Goal: Book appointment/travel/reservation

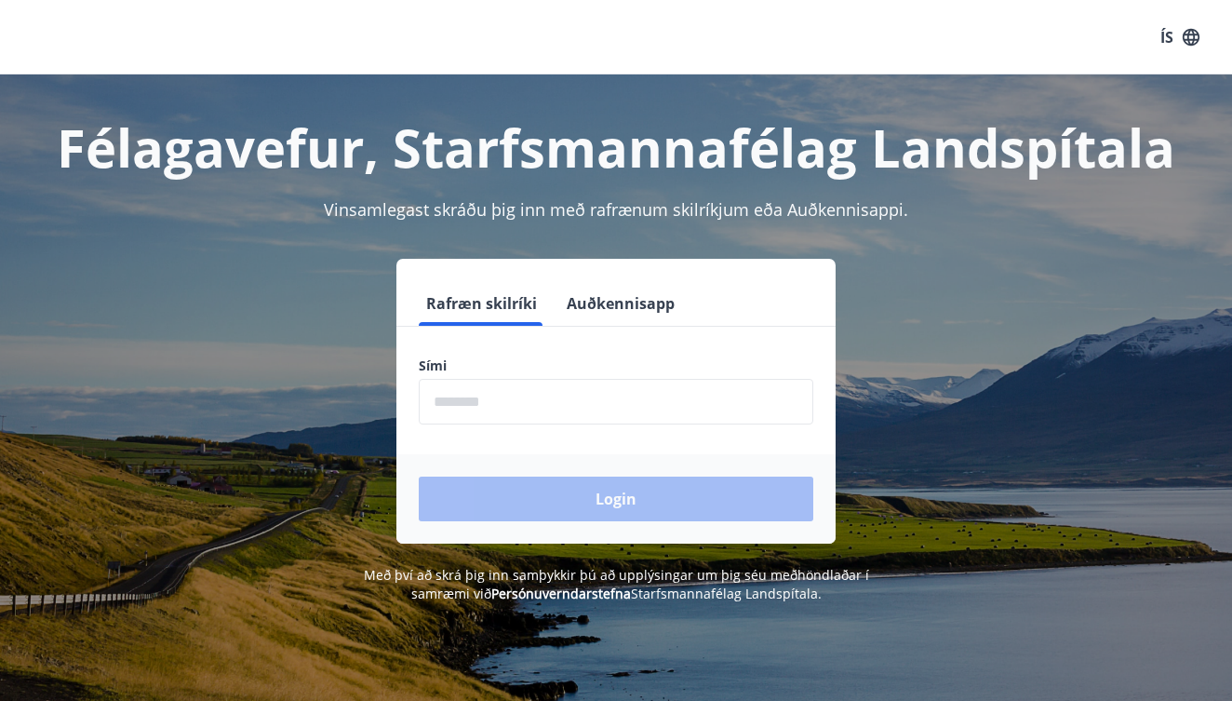
click at [600, 395] on input "phone" at bounding box center [616, 402] width 395 height 46
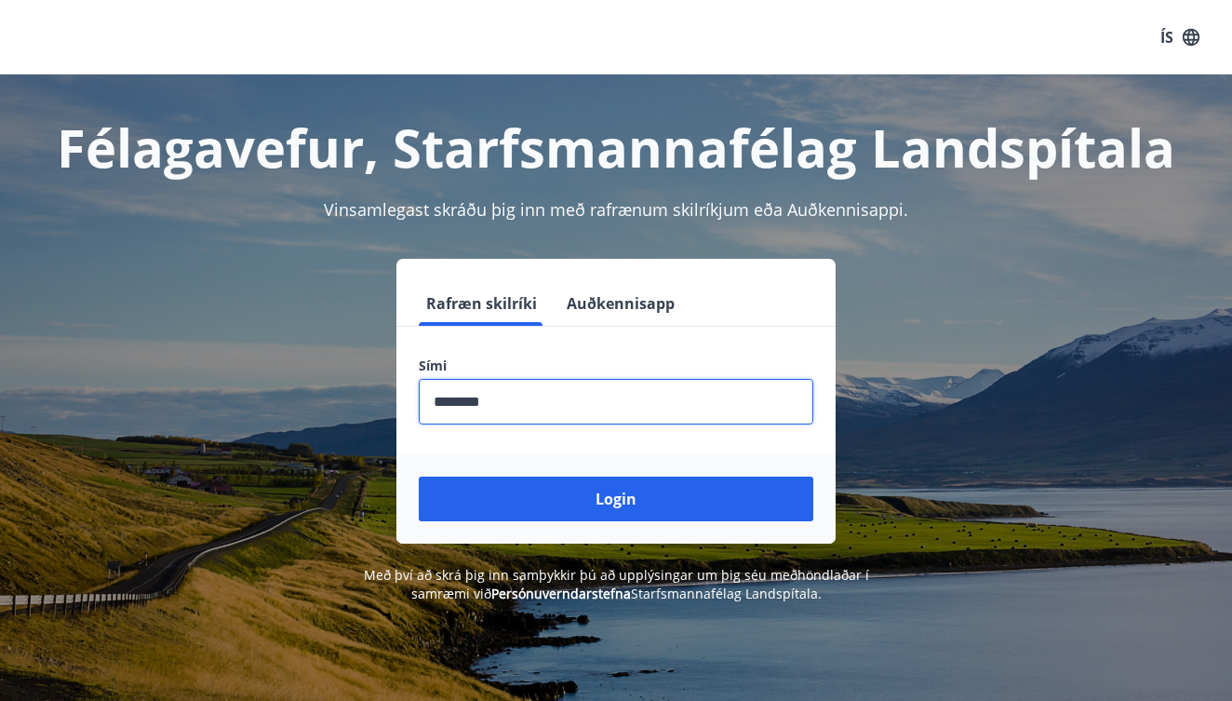
type input "********"
click at [616, 499] on button "Login" at bounding box center [616, 499] width 395 height 45
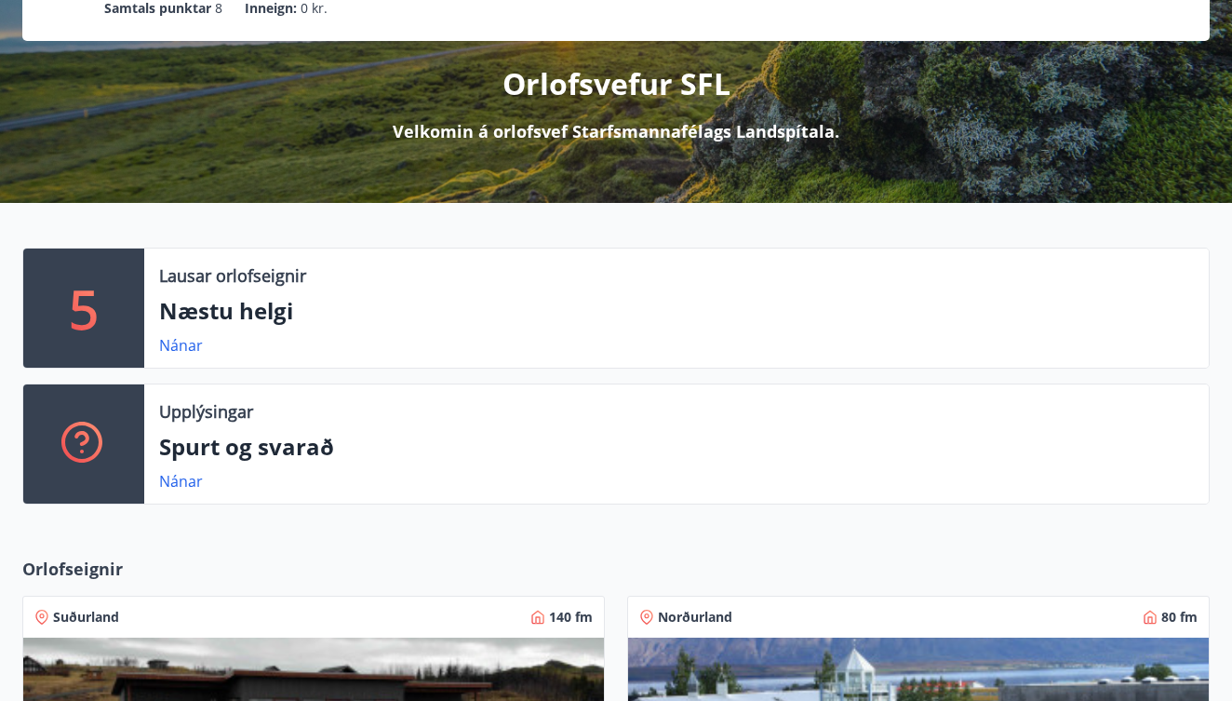
scroll to position [150, 0]
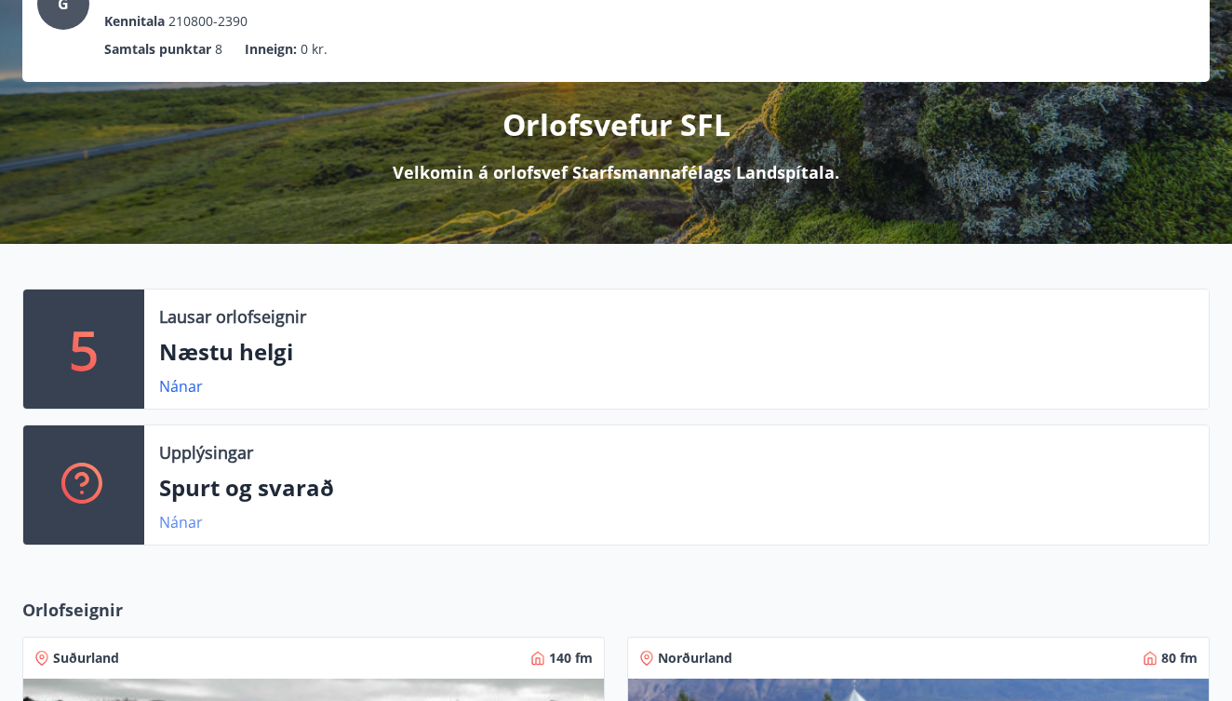
click at [188, 526] on link "Nánar" at bounding box center [181, 522] width 44 height 20
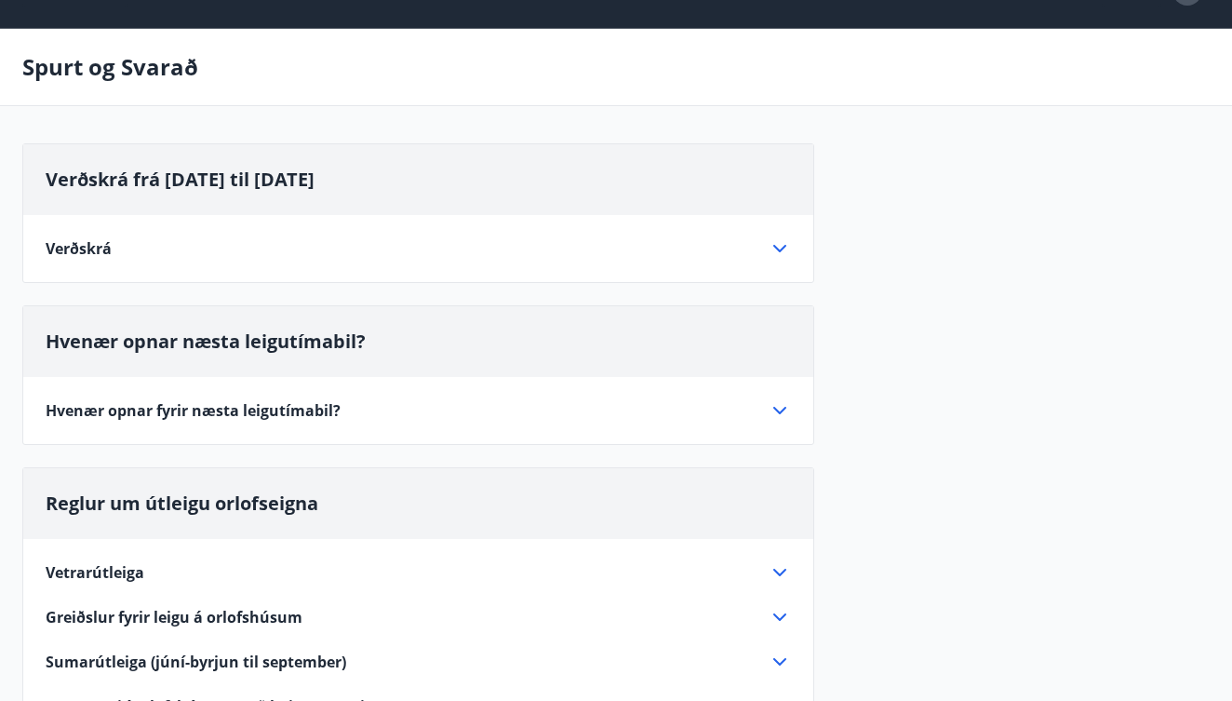
scroll to position [47, 0]
click at [774, 247] on icon at bounding box center [779, 248] width 13 height 7
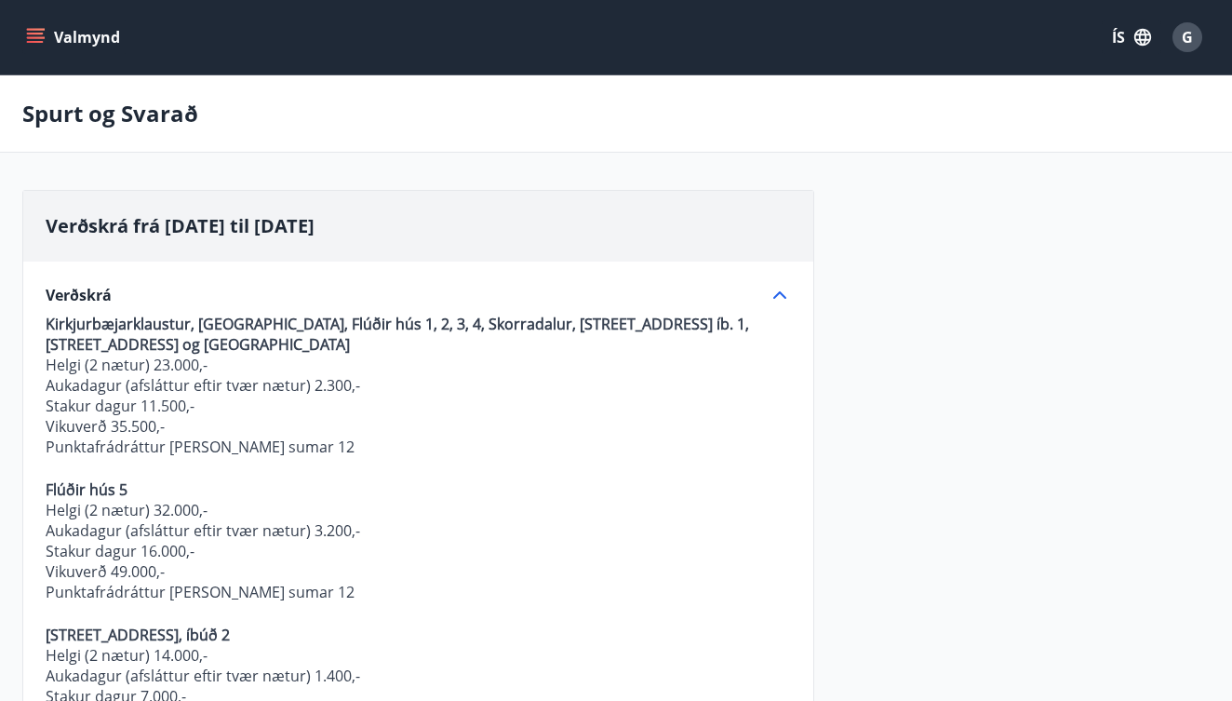
scroll to position [0, 0]
click at [30, 40] on icon "menu" at bounding box center [35, 37] width 19 height 19
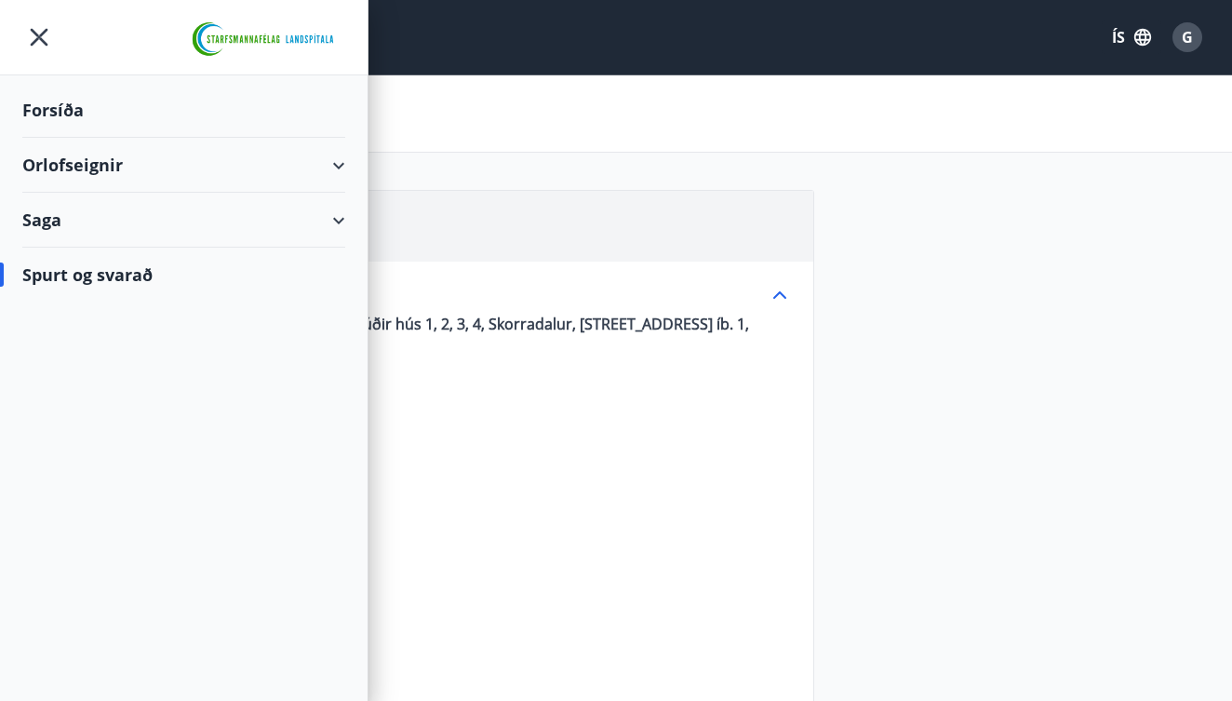
click at [43, 110] on div "Forsíða" at bounding box center [183, 110] width 323 height 55
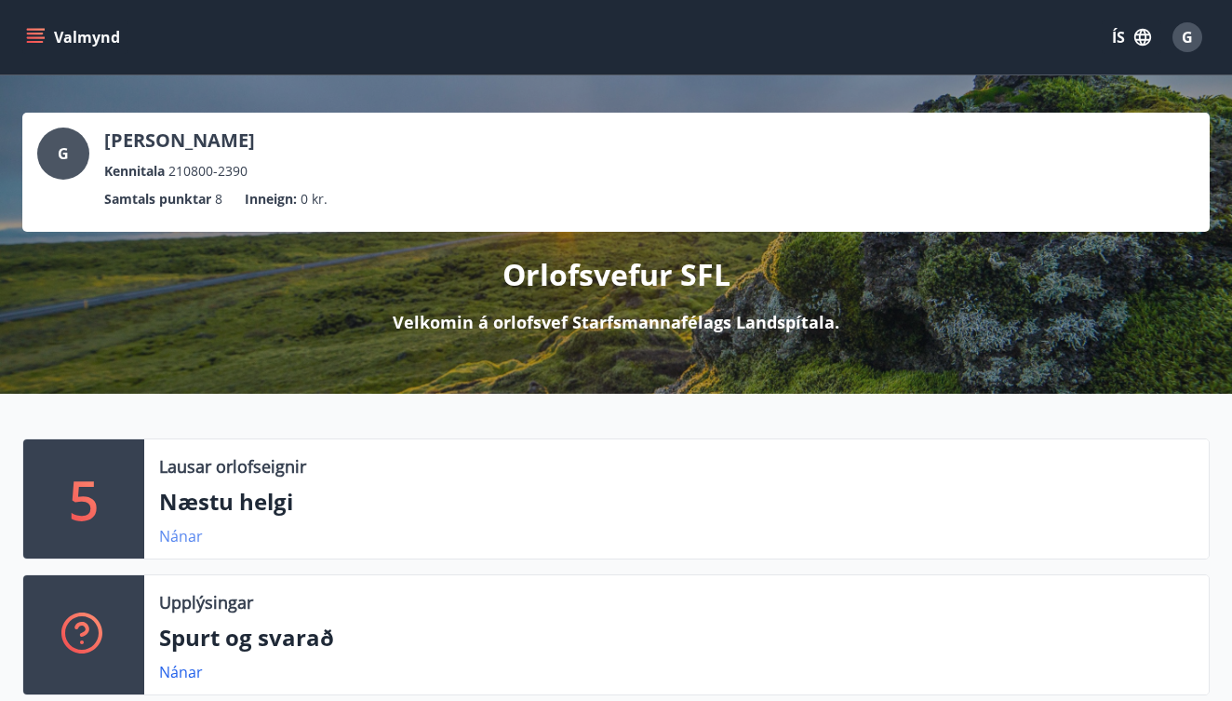
click at [171, 538] on link "Nánar" at bounding box center [181, 536] width 44 height 20
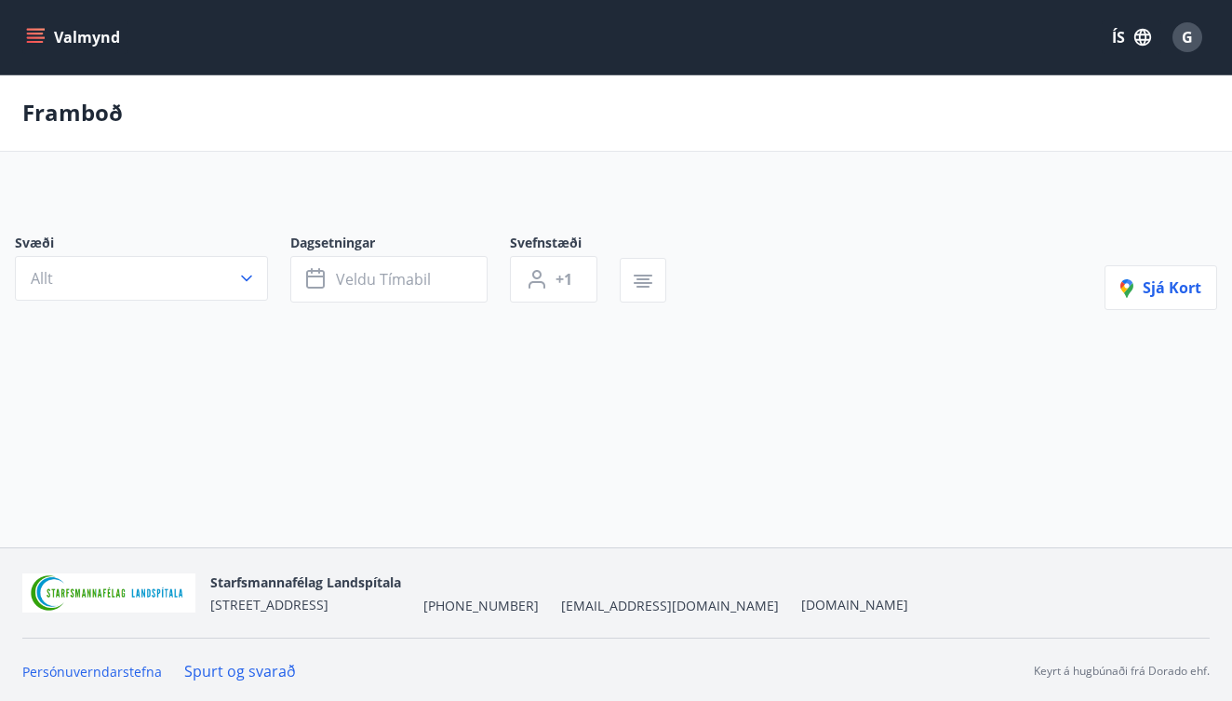
type input "*"
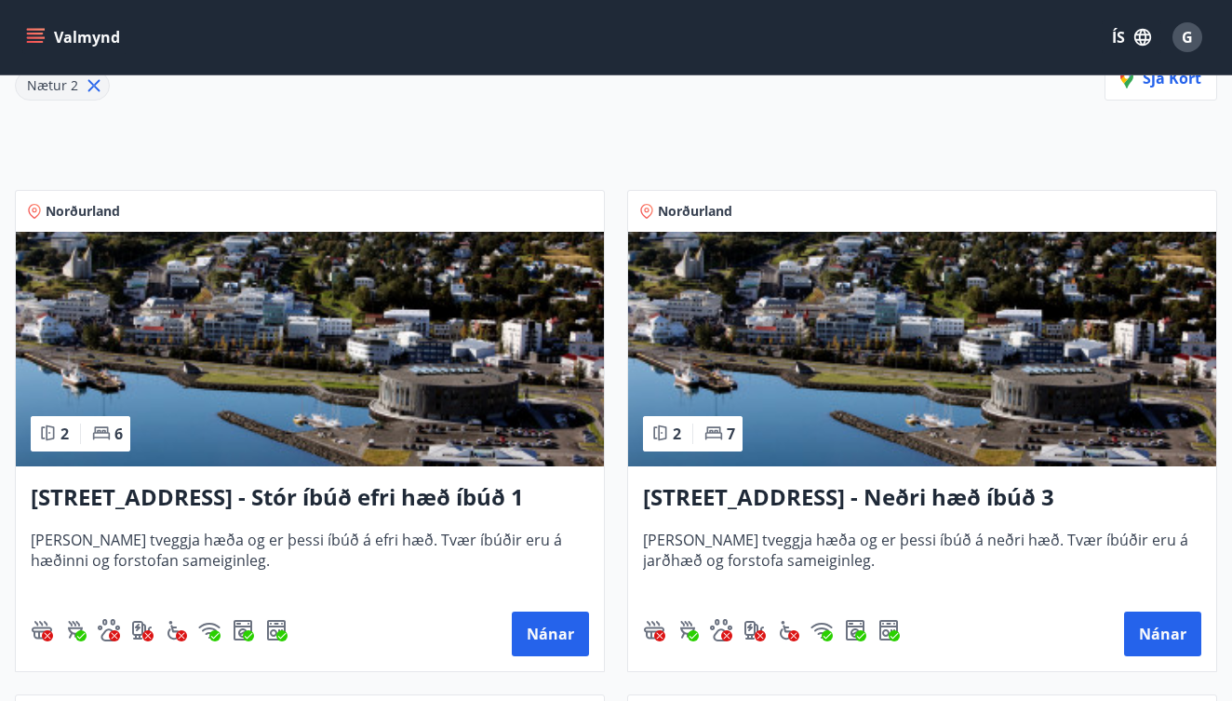
scroll to position [276, 0]
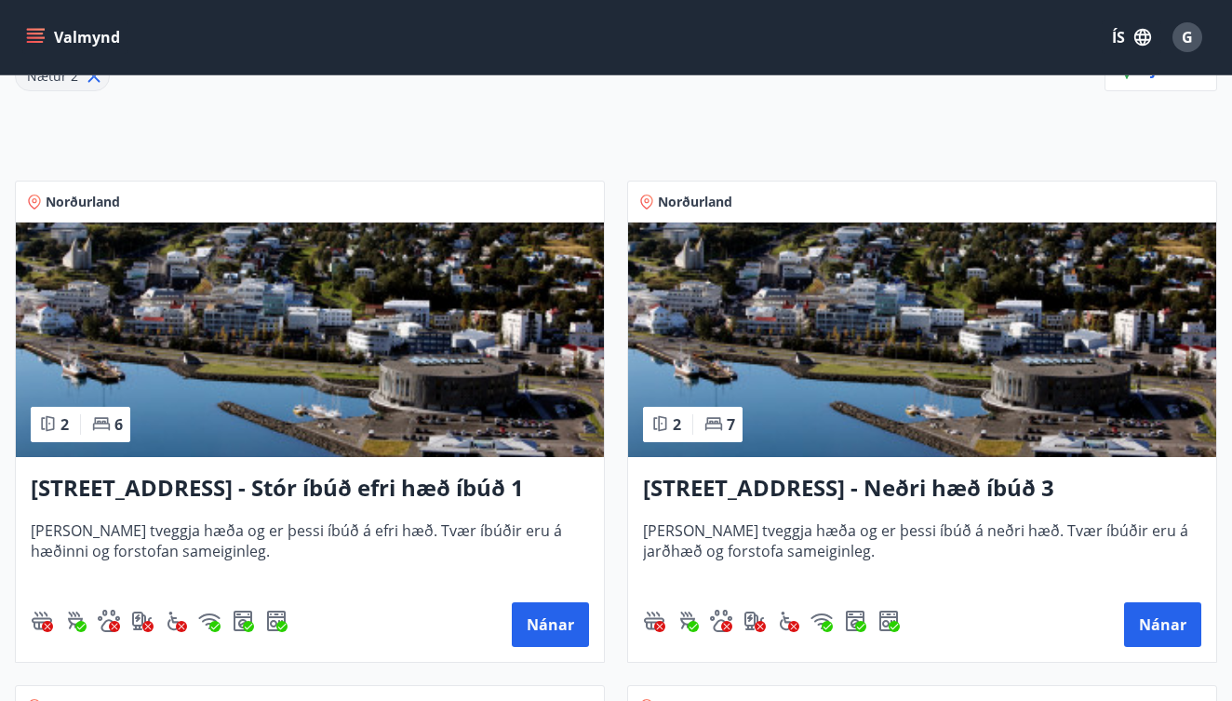
click at [444, 499] on h3 "Hrafnagilsstræti 23 - Stór íbúð efri hæð íbúð 1" at bounding box center [310, 489] width 558 height 34
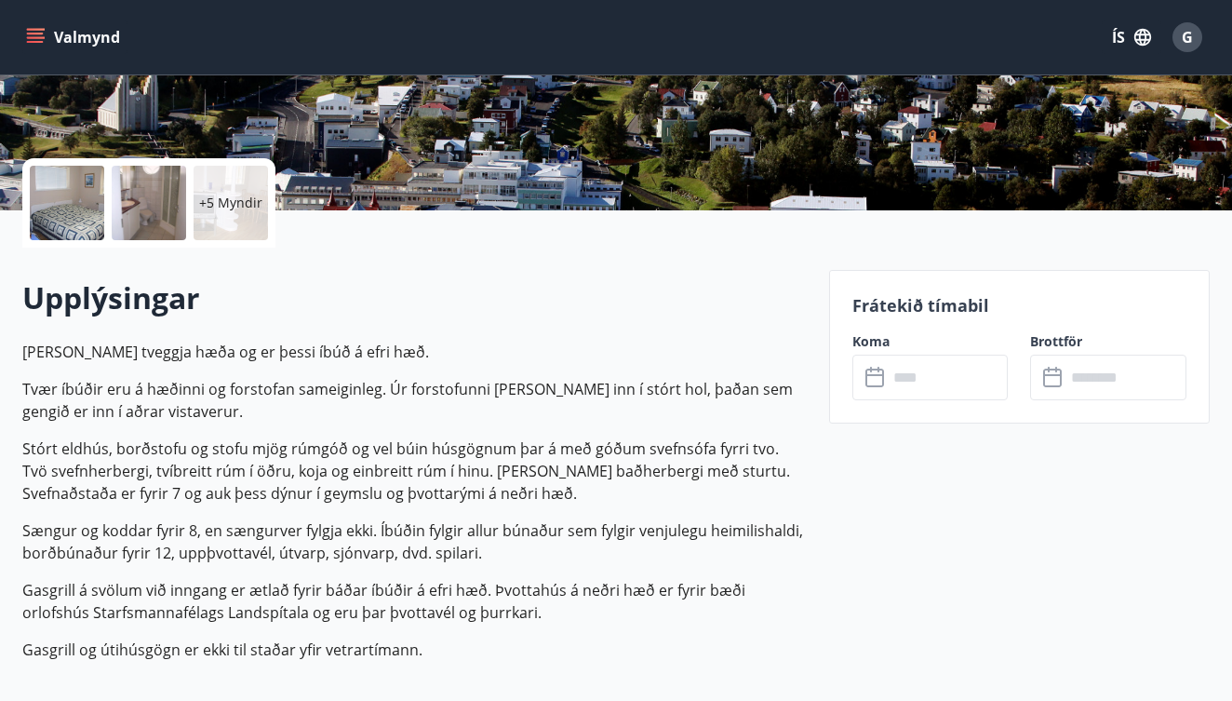
scroll to position [355, 0]
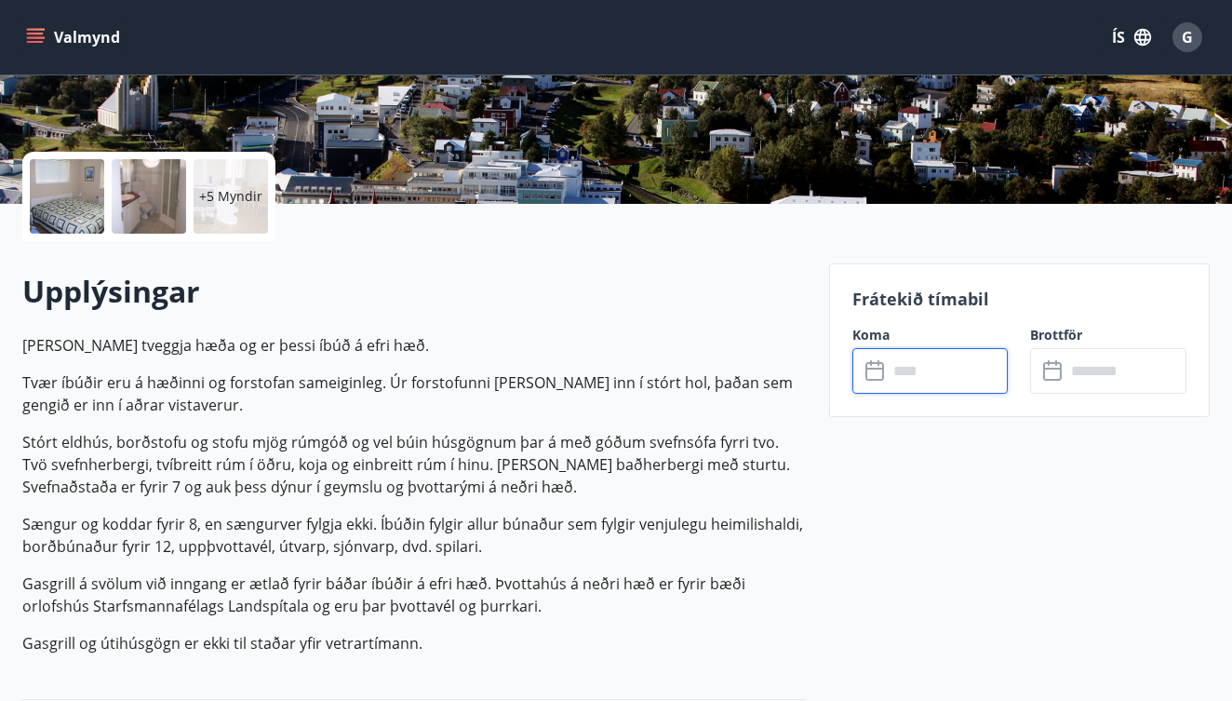
click at [904, 379] on input "text" at bounding box center [948, 371] width 121 height 46
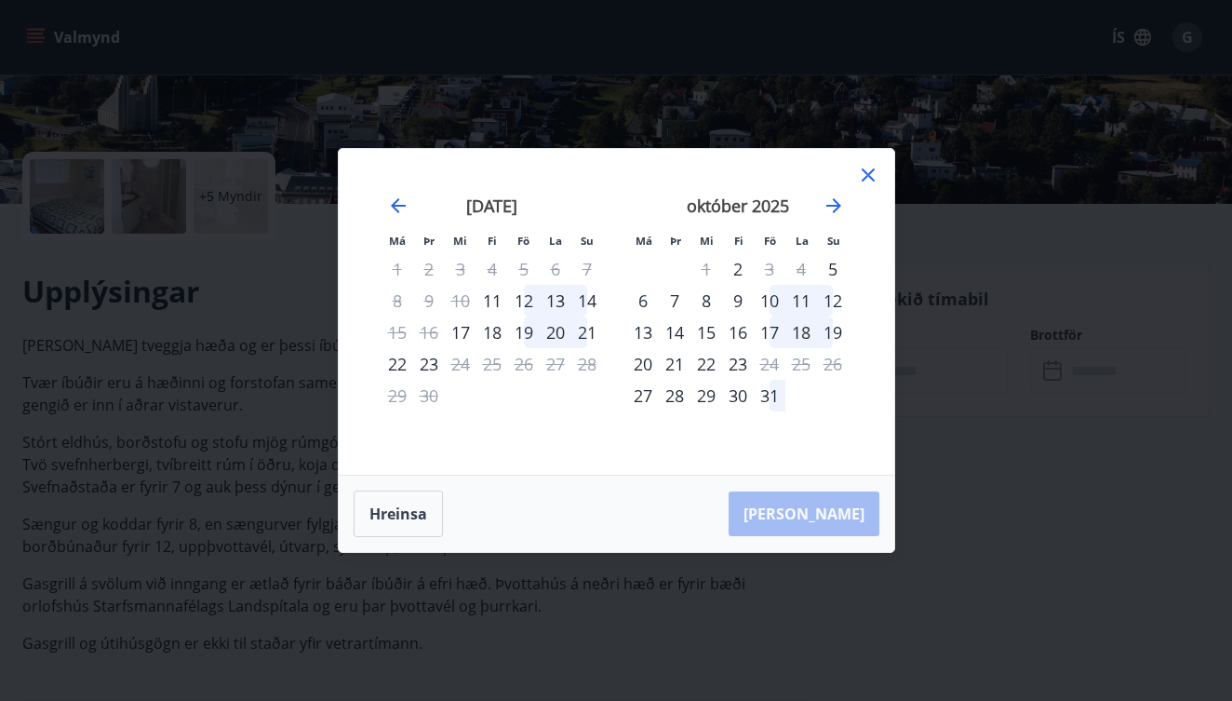
click at [883, 173] on div "Má Þr Mi Fi Fö La Su Má Þr Mi Fi Fö La Su ágúst 2025 1 2 3 4 5 6 7 8 9 10 11 12…" at bounding box center [617, 312] width 556 height 326
click at [865, 174] on icon at bounding box center [868, 175] width 22 height 22
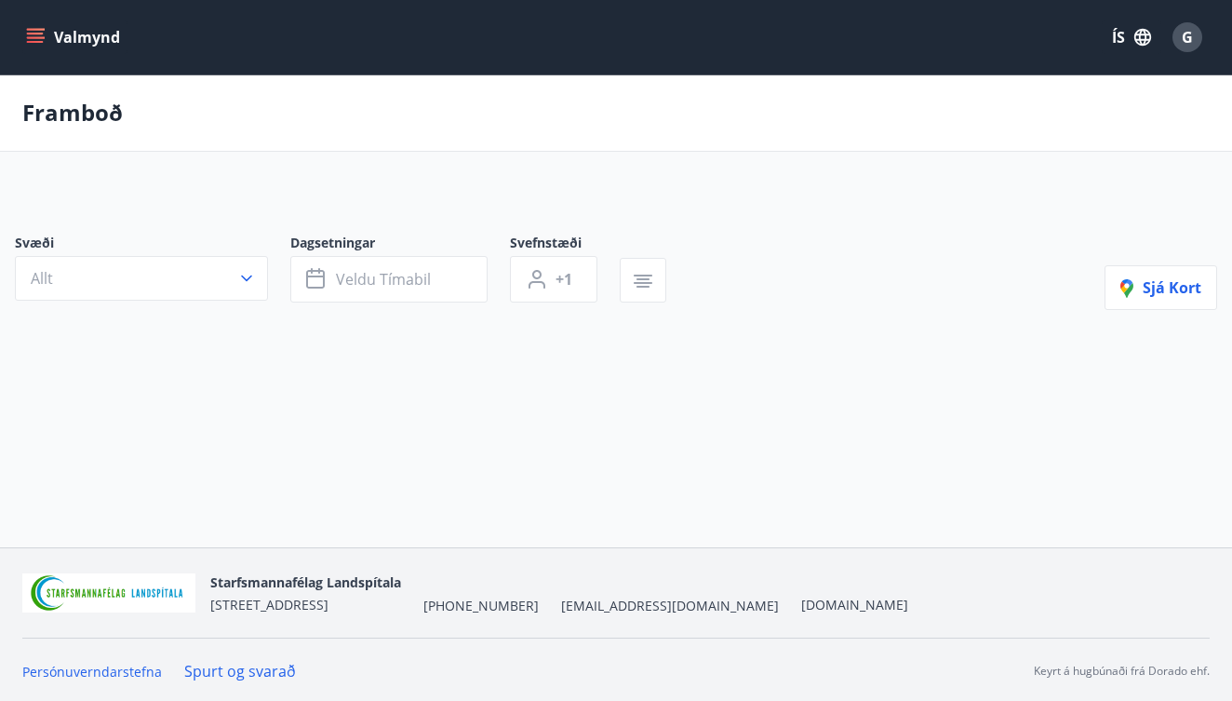
type input "*"
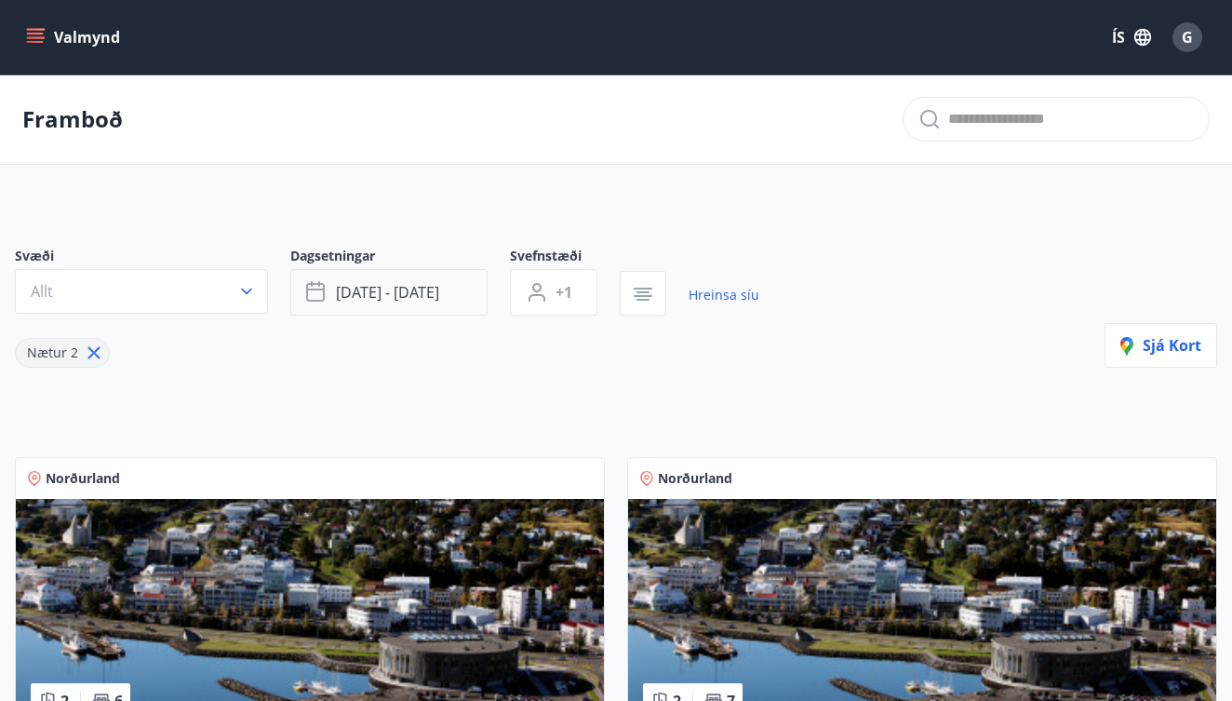
click at [367, 303] on button "sep 12 - sep 15" at bounding box center [388, 292] width 197 height 47
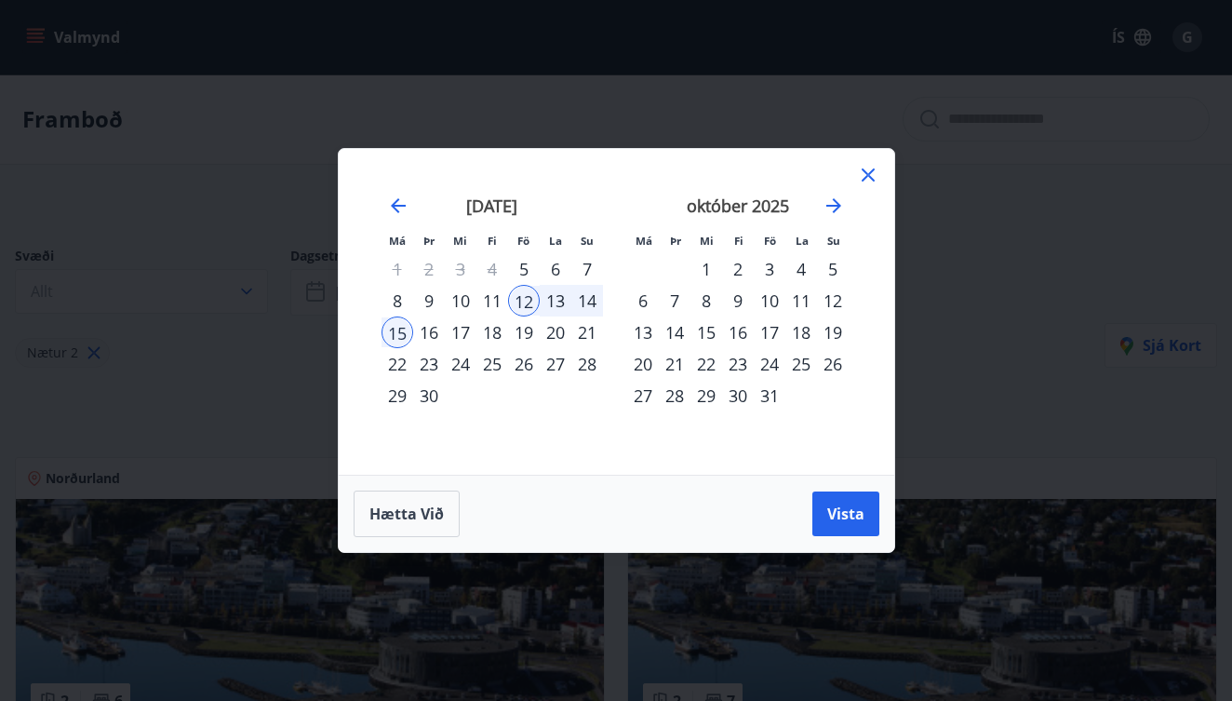
click at [520, 272] on div "5" at bounding box center [524, 269] width 32 height 32
click at [584, 260] on div "7" at bounding box center [587, 269] width 32 height 32
click at [858, 518] on span "Vista" at bounding box center [845, 514] width 37 height 20
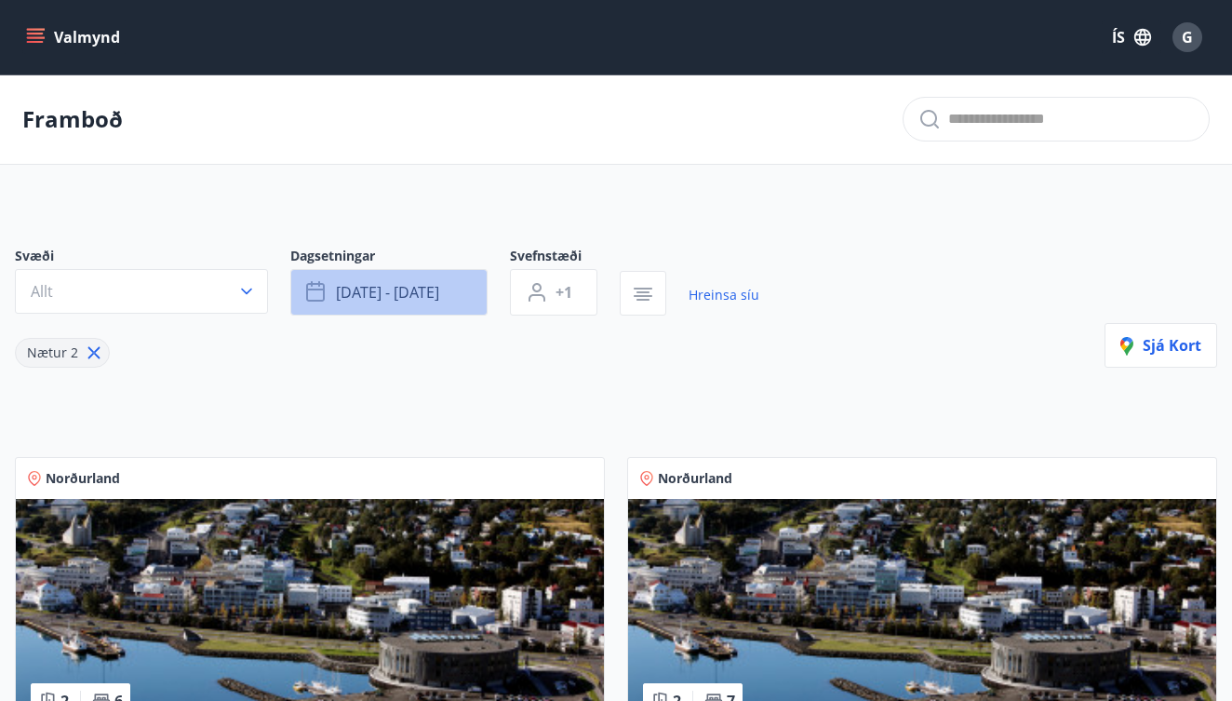
click at [418, 303] on button "sep 12 - sep 15" at bounding box center [388, 292] width 197 height 47
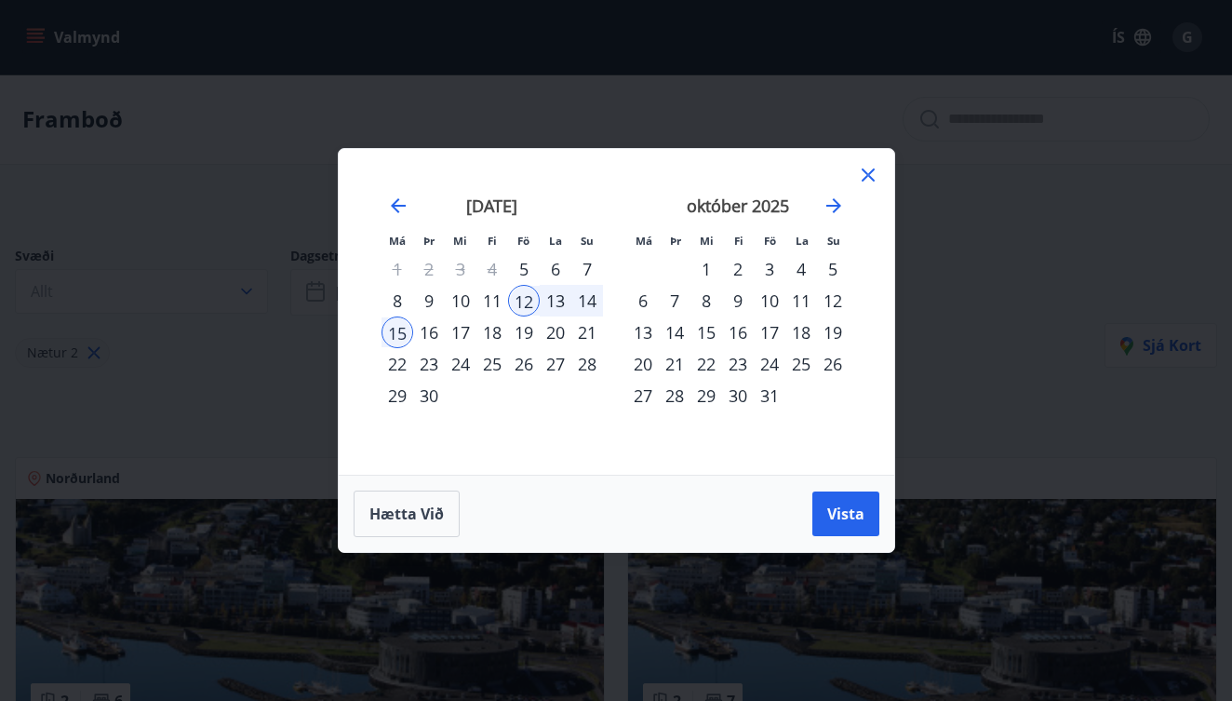
click at [398, 299] on div "8" at bounding box center [398, 301] width 32 height 32
click at [457, 303] on div "10" at bounding box center [461, 301] width 32 height 32
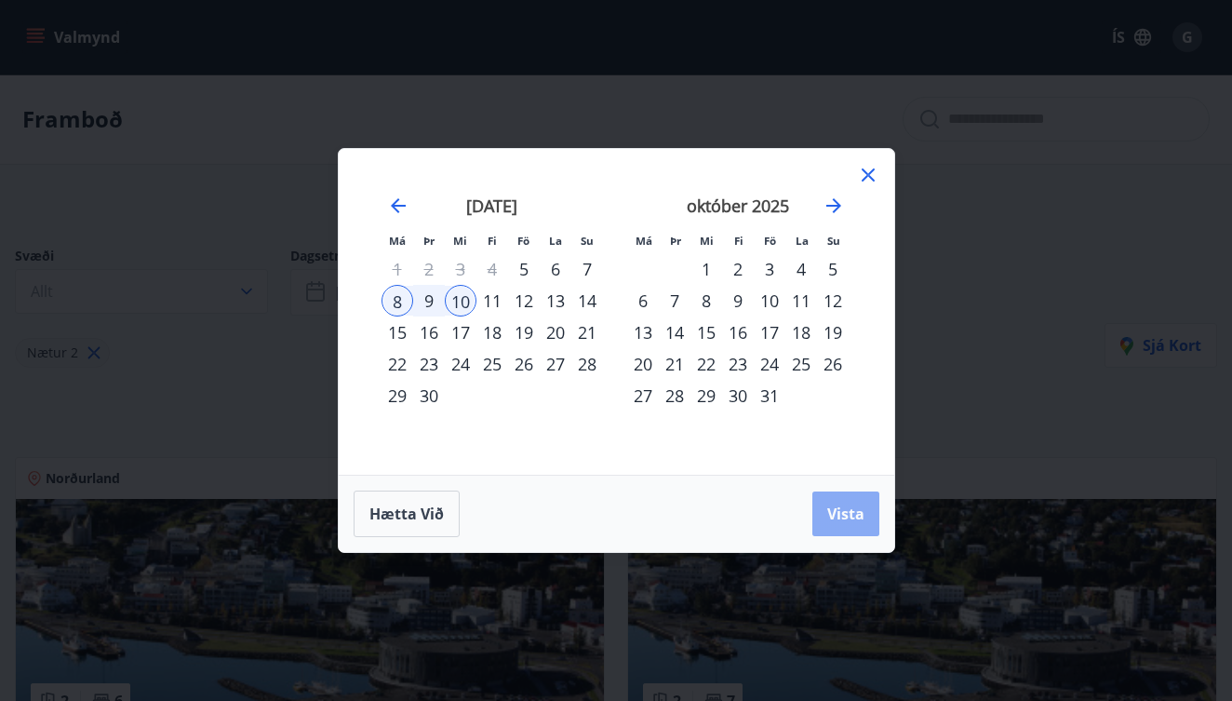
click at [852, 504] on span "Vista" at bounding box center [845, 514] width 37 height 20
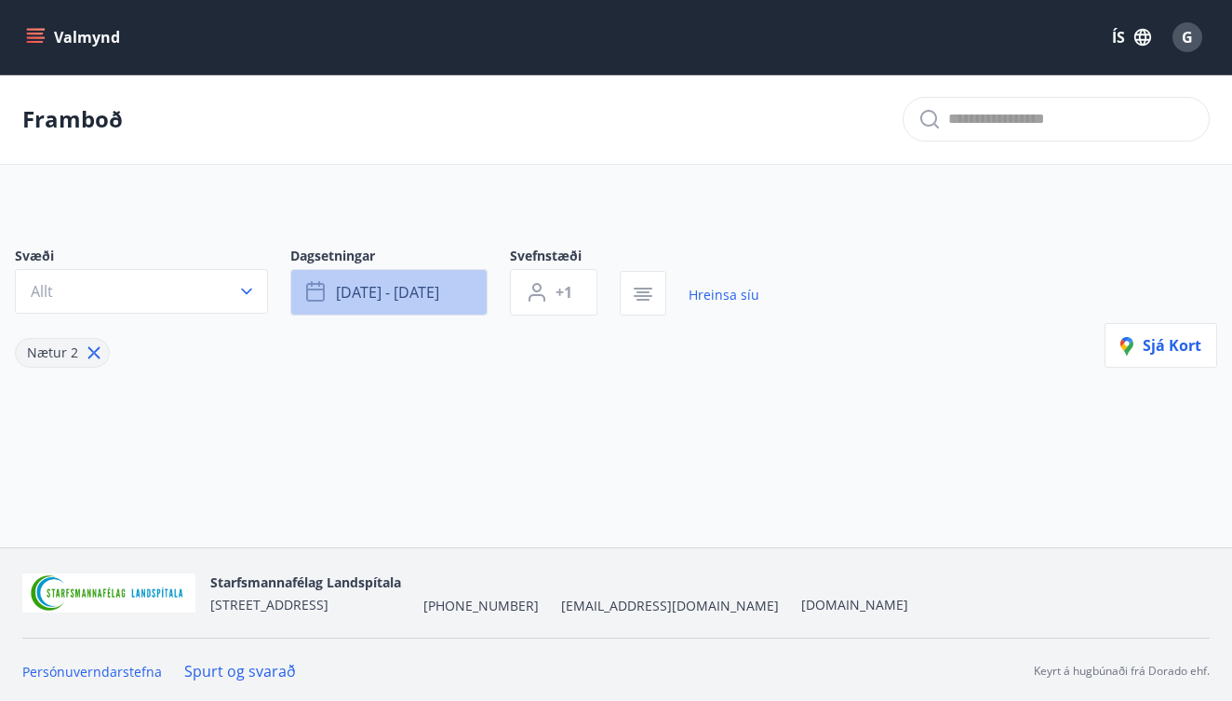
click at [422, 281] on button "sep 08 - sep 10" at bounding box center [388, 292] width 197 height 47
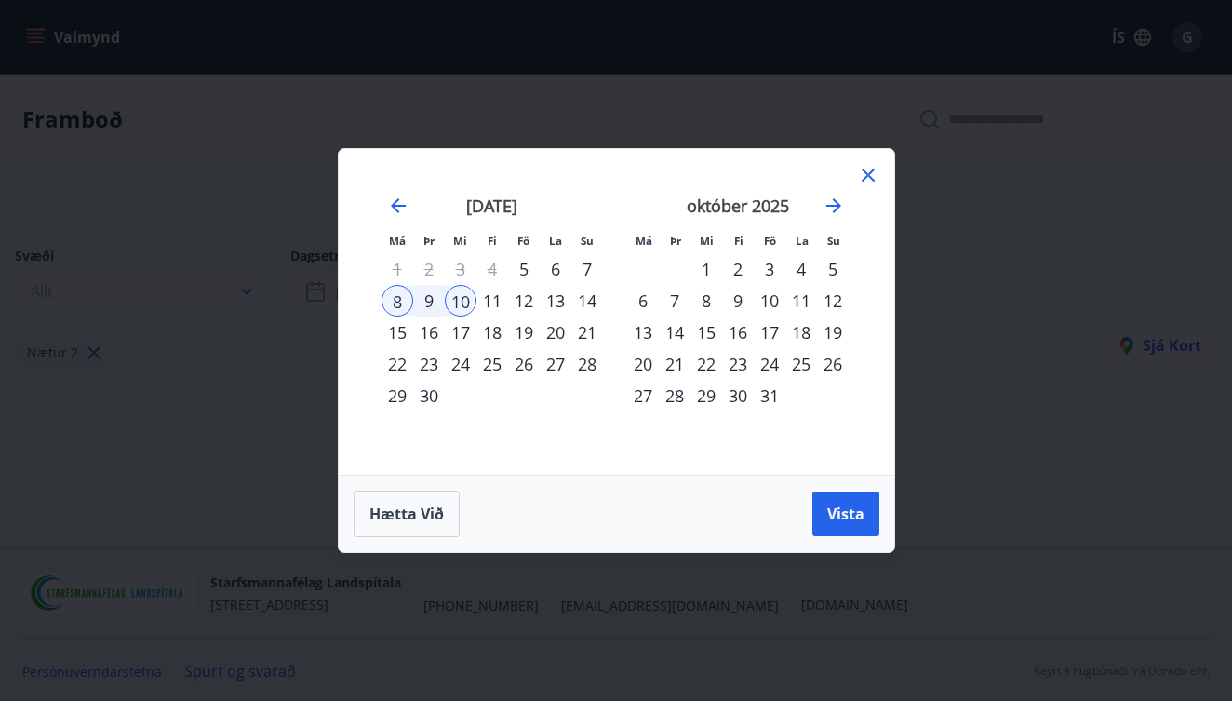
click at [430, 304] on div "9" at bounding box center [429, 301] width 32 height 32
click at [520, 303] on div "12" at bounding box center [524, 301] width 32 height 32
click at [849, 520] on span "Vista" at bounding box center [845, 514] width 37 height 20
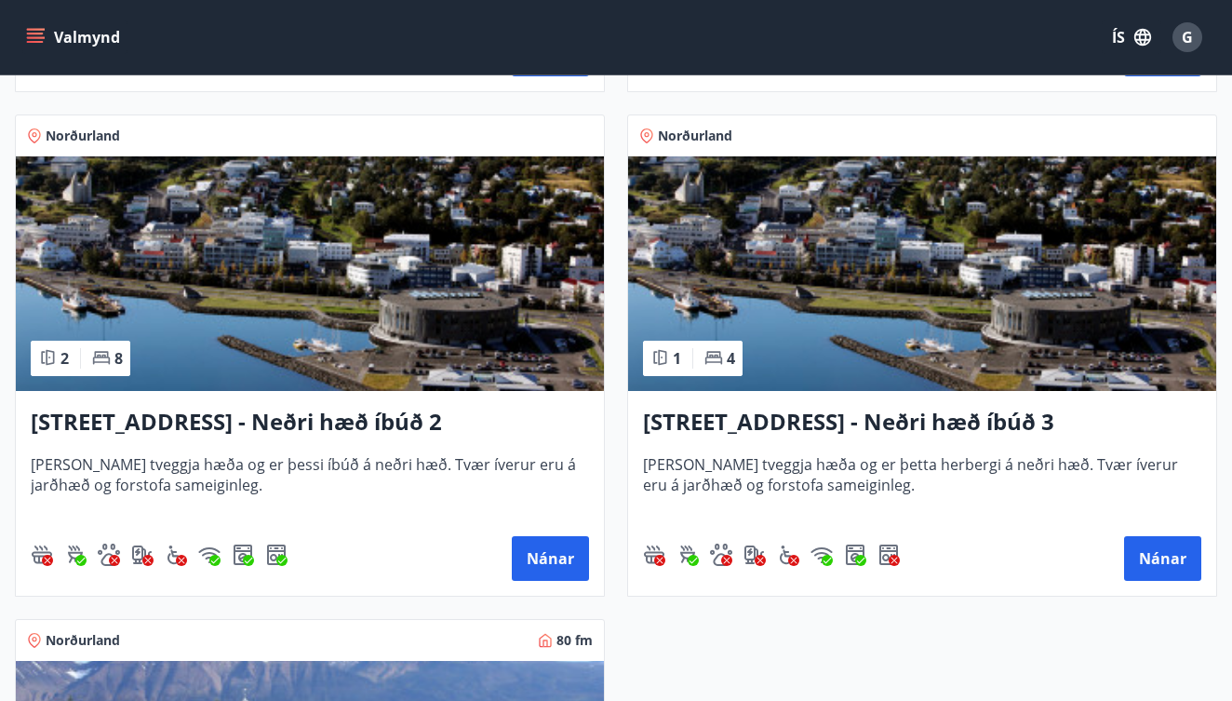
scroll to position [2360, 0]
click at [735, 405] on div "Hrafnagilsstræti 26 - Neðri hæð íbúð 3 Húsið er tveggja hæða og er þetta herber…" at bounding box center [922, 493] width 588 height 205
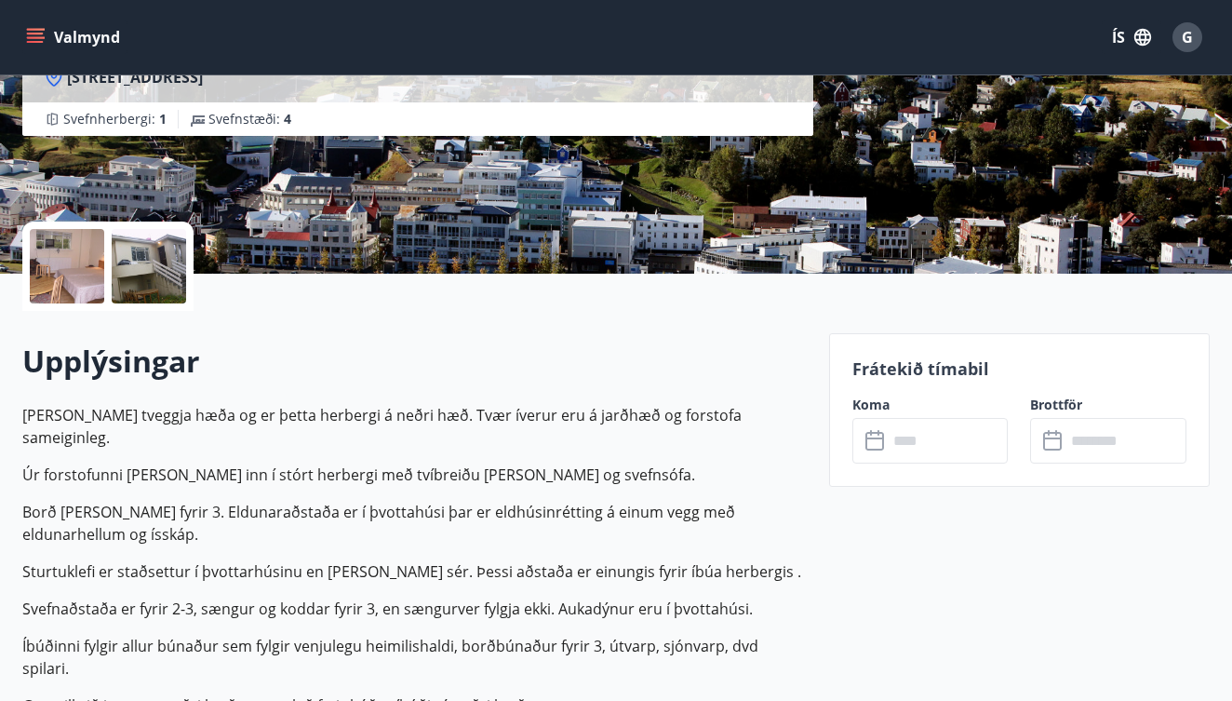
scroll to position [289, 0]
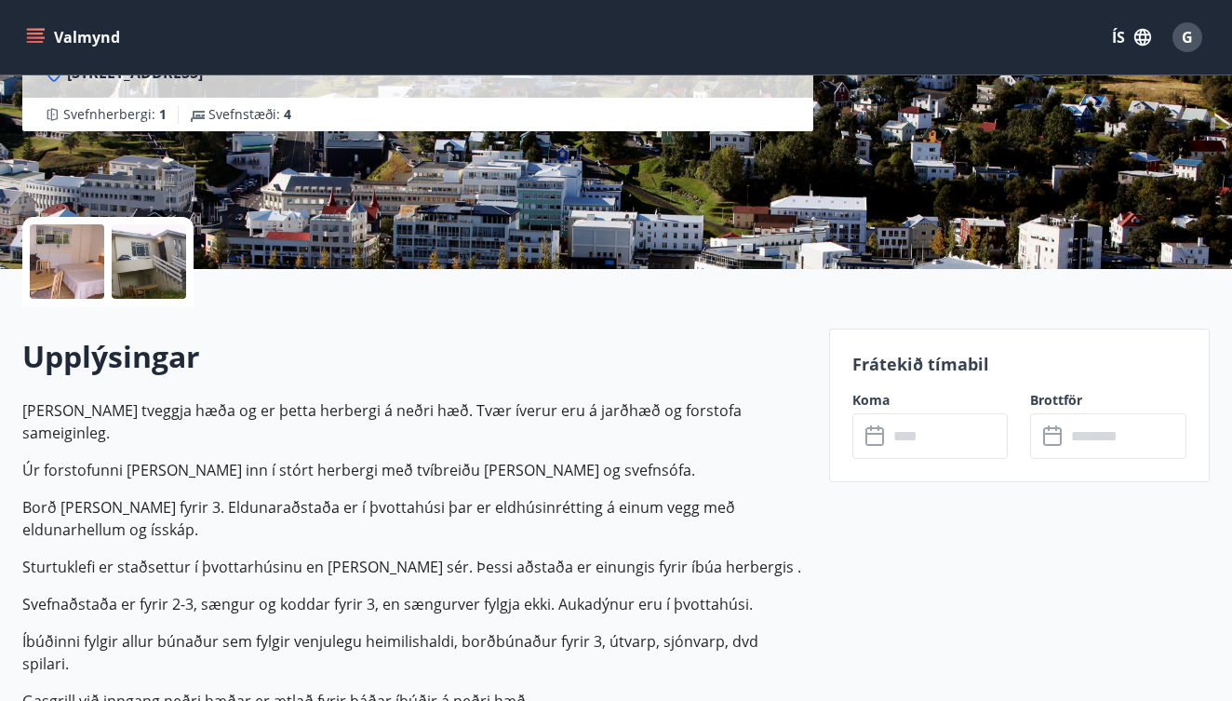
click at [947, 421] on input "text" at bounding box center [948, 436] width 121 height 46
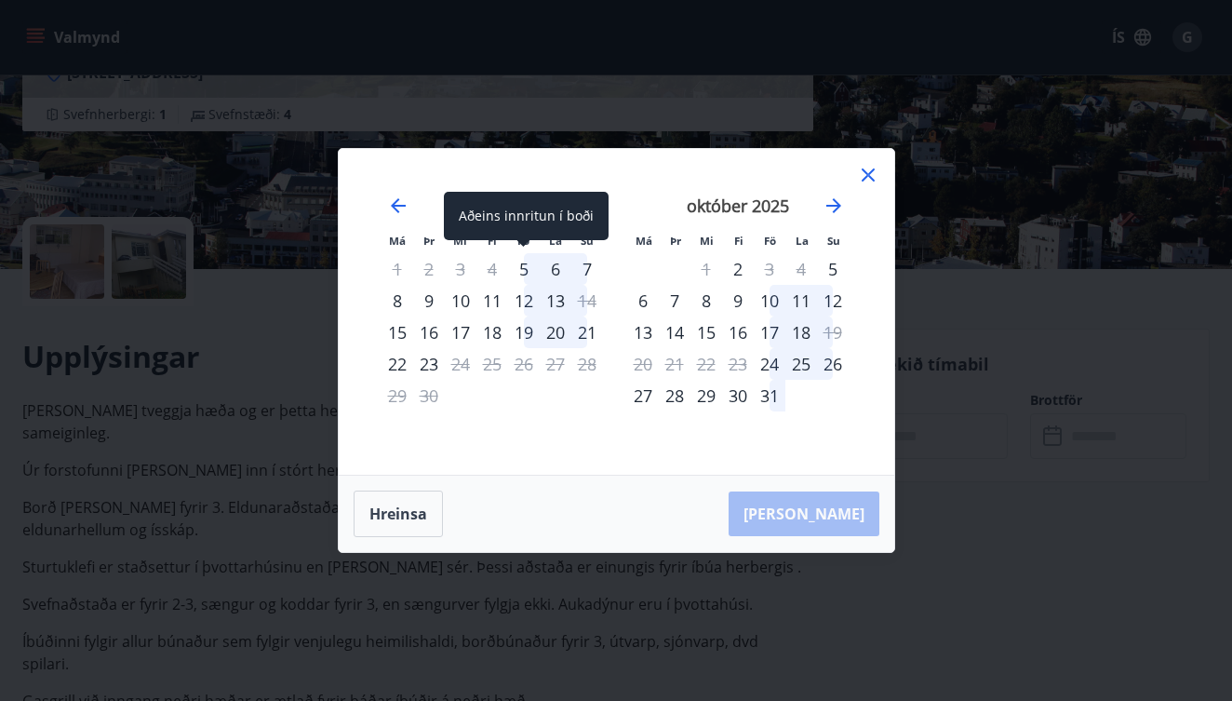
click at [524, 272] on div "5" at bounding box center [524, 269] width 32 height 32
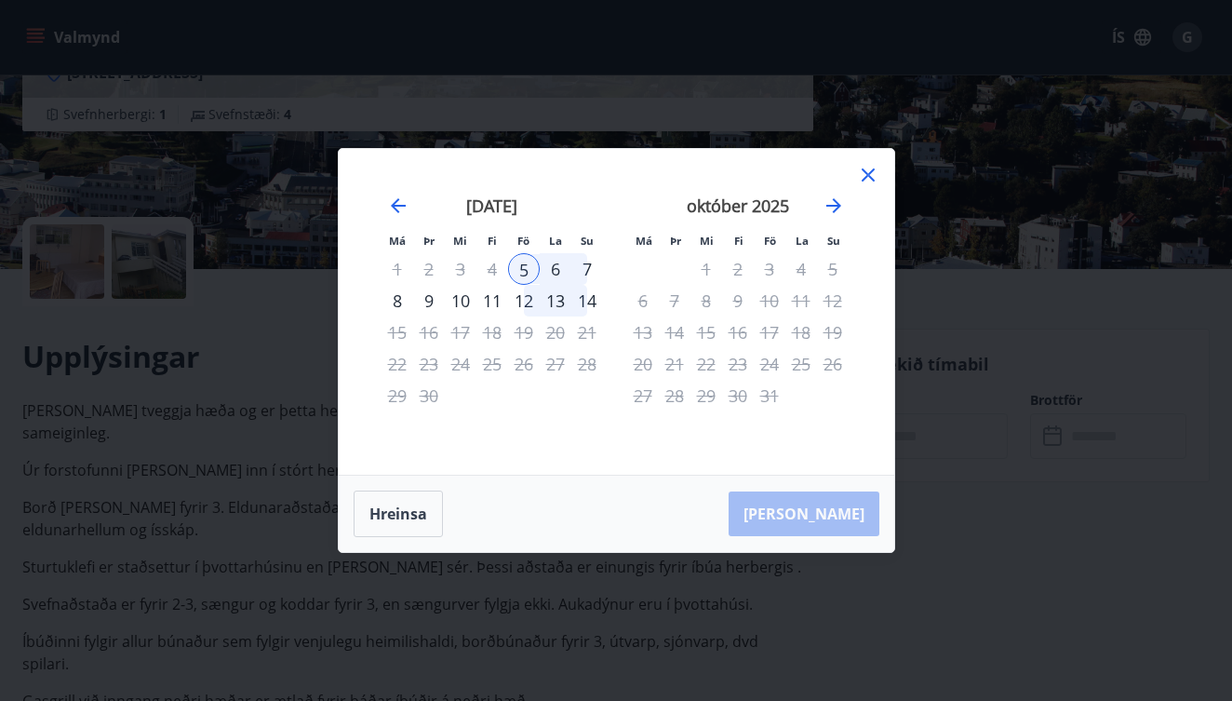
click at [576, 271] on div "7" at bounding box center [587, 269] width 32 height 32
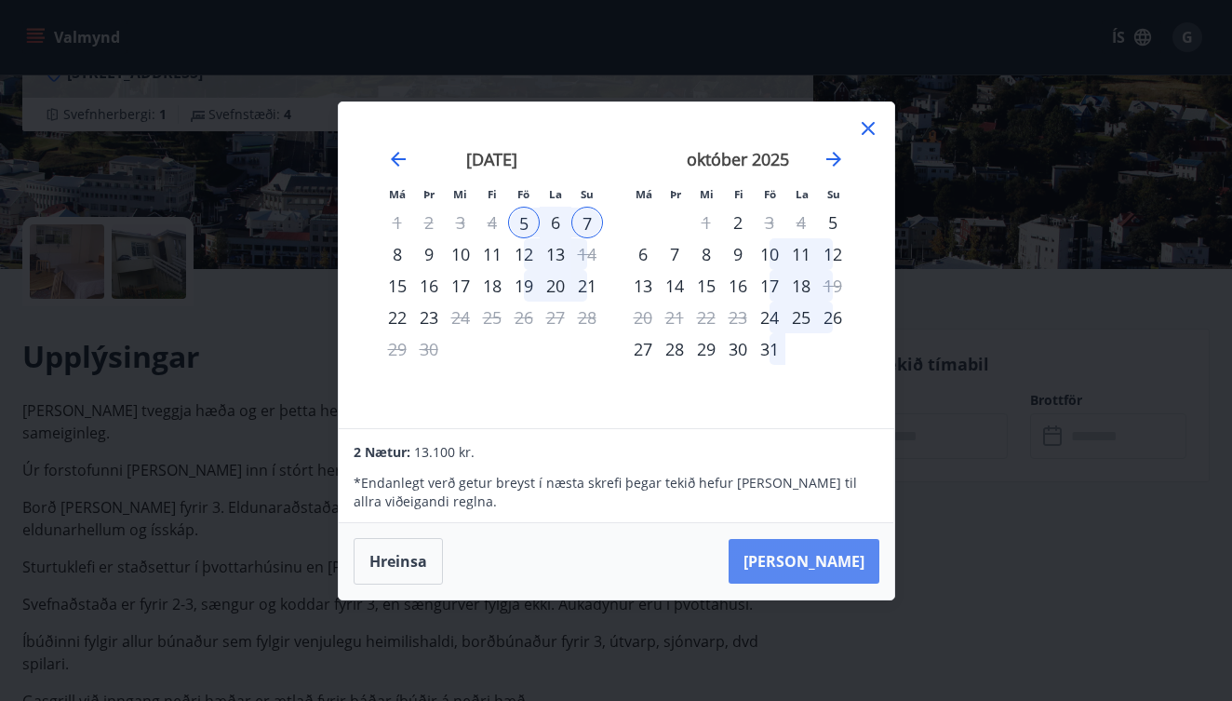
click at [818, 560] on button "Taka Frá" at bounding box center [804, 561] width 151 height 45
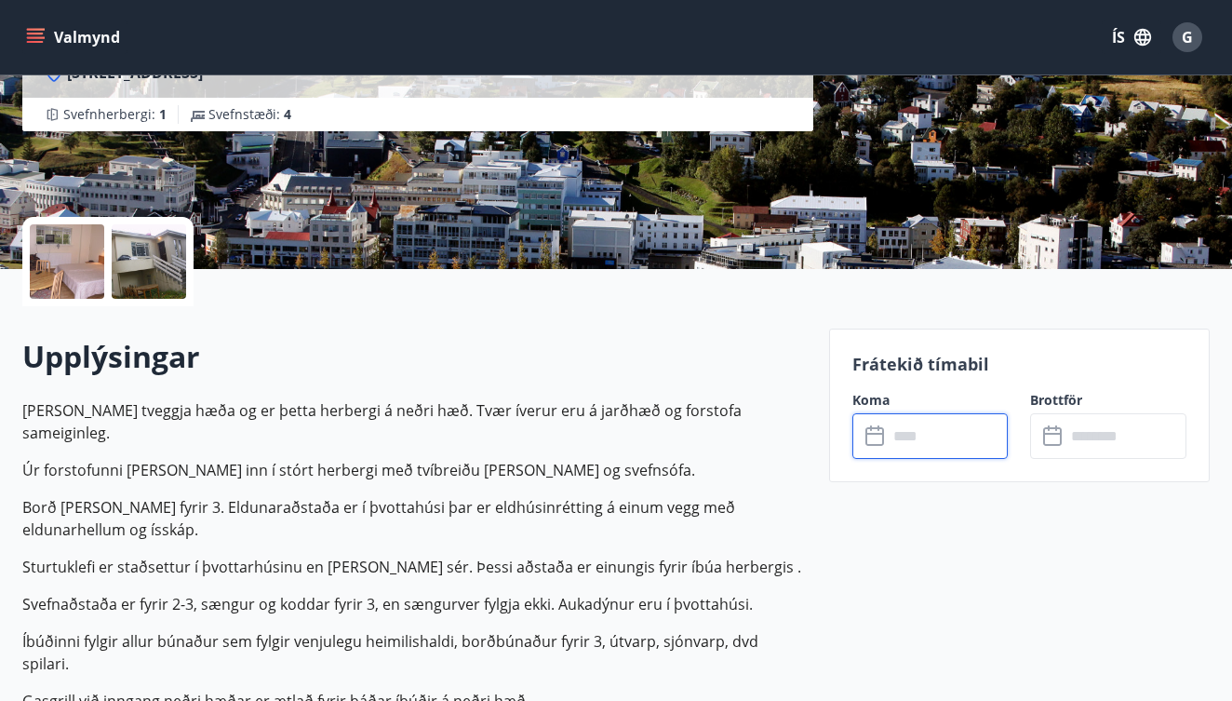
type input "******"
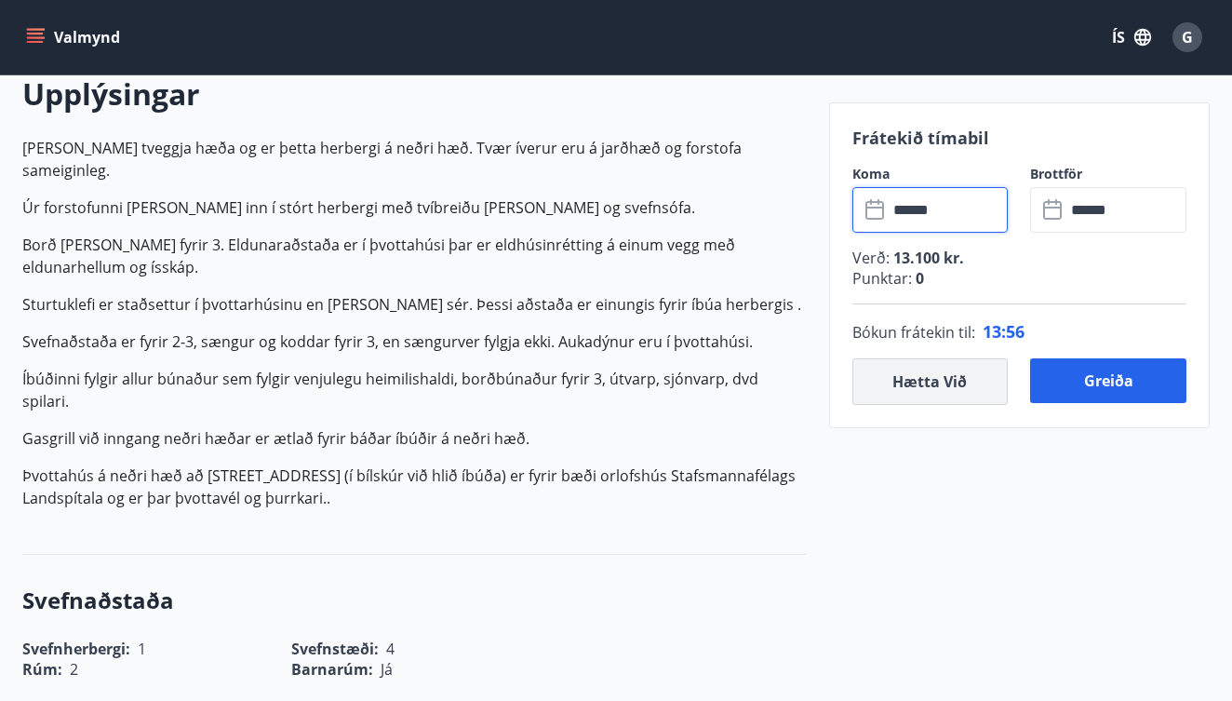
scroll to position [570, 0]
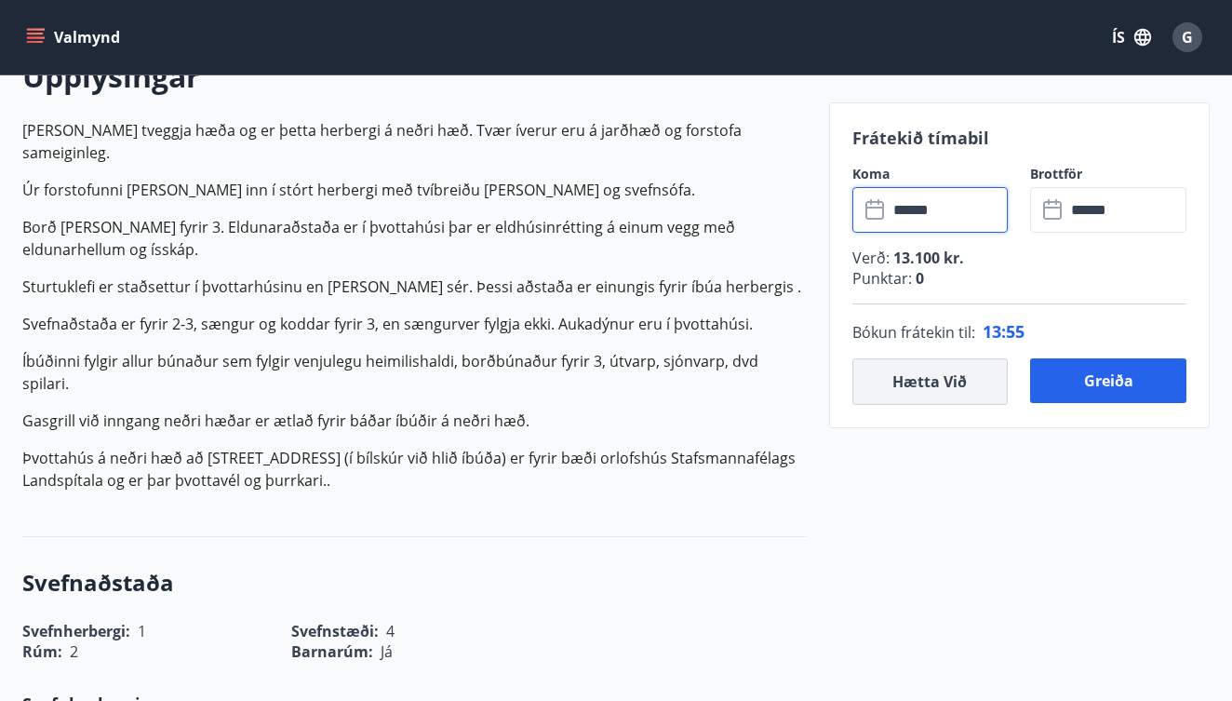
click at [972, 388] on button "Hætta við" at bounding box center [931, 381] width 156 height 47
